Goal: Task Accomplishment & Management: Complete application form

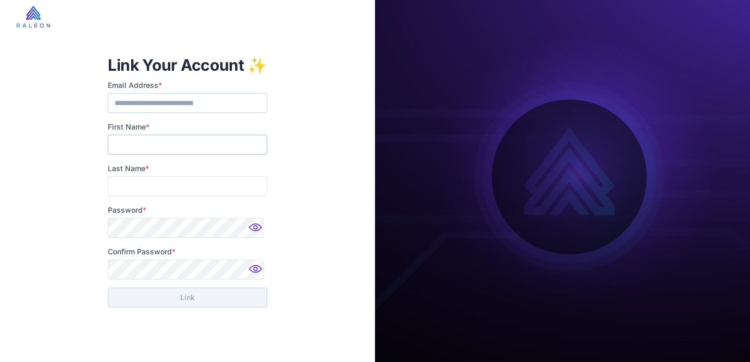
click at [140, 144] on input "First Name *" at bounding box center [187, 145] width 159 height 20
type input "*********"
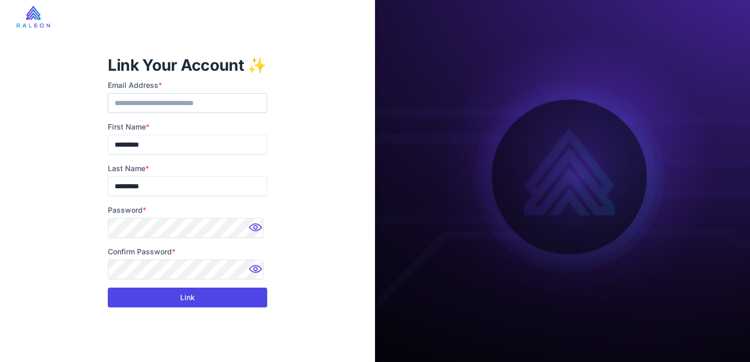
click at [181, 299] on button "Link" at bounding box center [187, 298] width 159 height 20
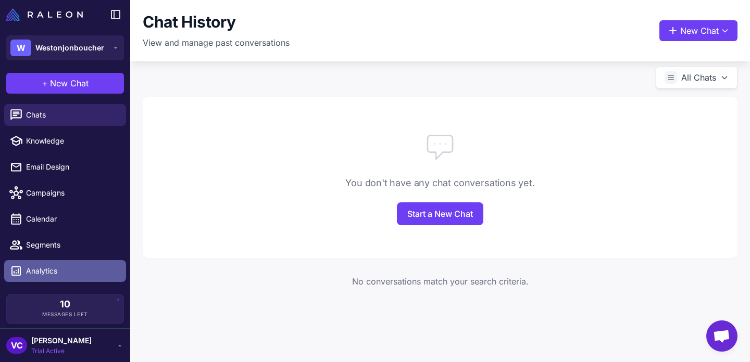
click at [59, 274] on span "Analytics" at bounding box center [72, 271] width 92 height 11
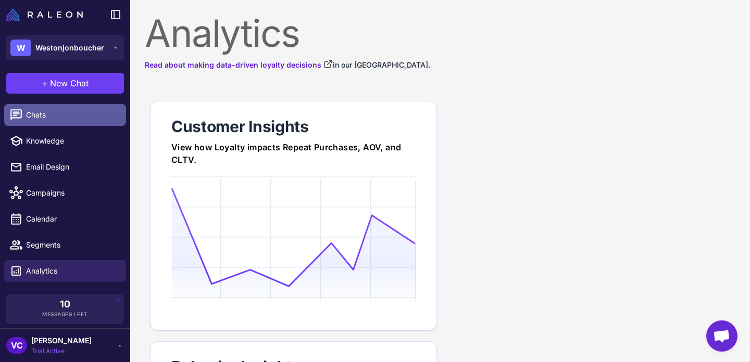
click at [51, 107] on link "Chats" at bounding box center [65, 115] width 122 height 22
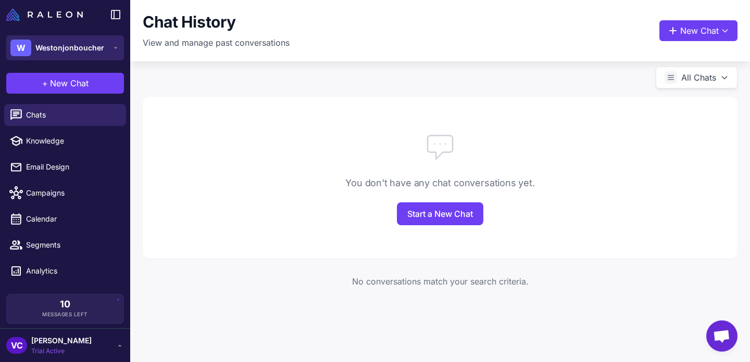
click at [98, 48] on span "Westonjonboucher" at bounding box center [69, 47] width 69 height 11
click at [98, 49] on span "Westonjonboucher" at bounding box center [69, 47] width 69 height 11
